Goal: Task Accomplishment & Management: Manage account settings

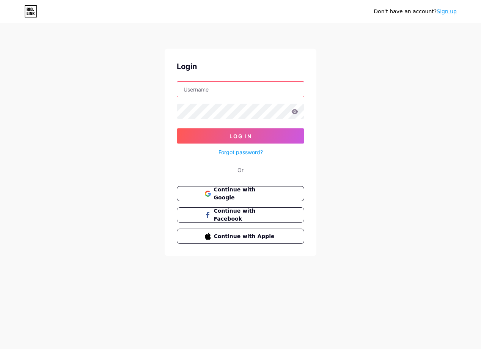
click at [232, 85] on input "text" at bounding box center [240, 89] width 127 height 15
type input "[EMAIL_ADDRESS][DOMAIN_NAME]"
click at [230, 145] on div "Forgot password?" at bounding box center [241, 150] width 128 height 13
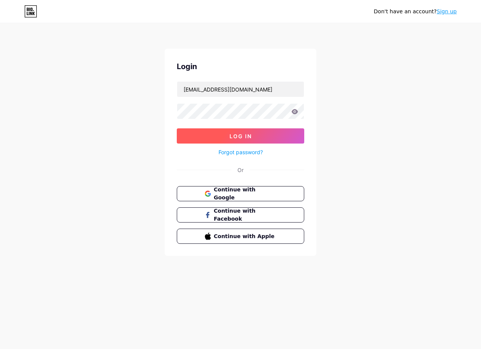
click at [232, 137] on span "Log In" at bounding box center [241, 136] width 22 height 6
